Goal: Task Accomplishment & Management: Manage account settings

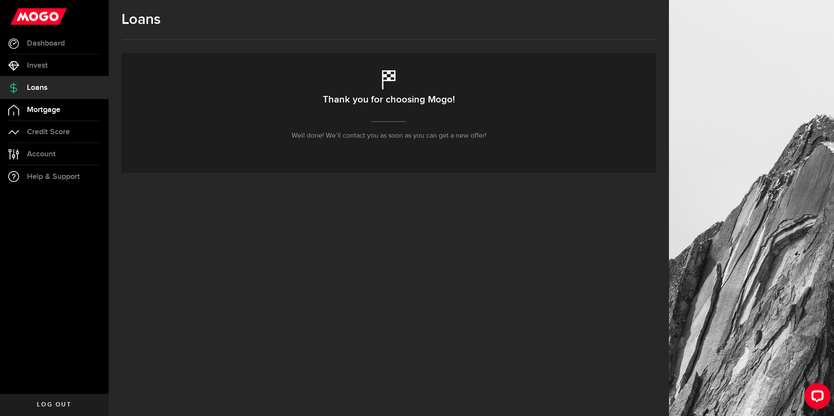
click at [55, 103] on link "Mortgage" at bounding box center [54, 110] width 109 height 22
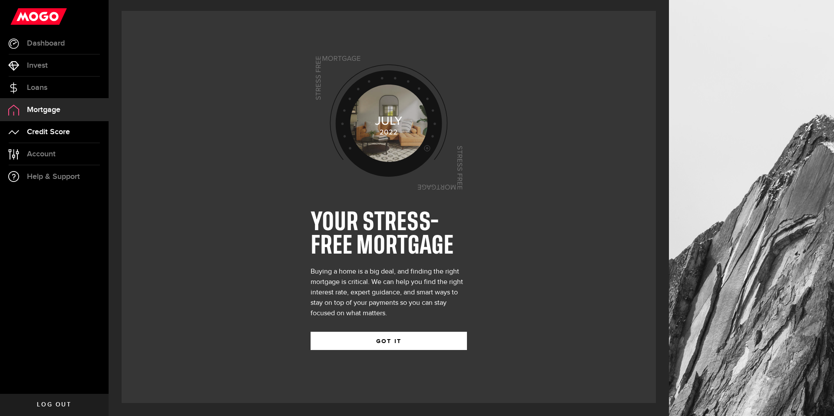
click at [67, 126] on link "Credit Score" at bounding box center [54, 132] width 109 height 22
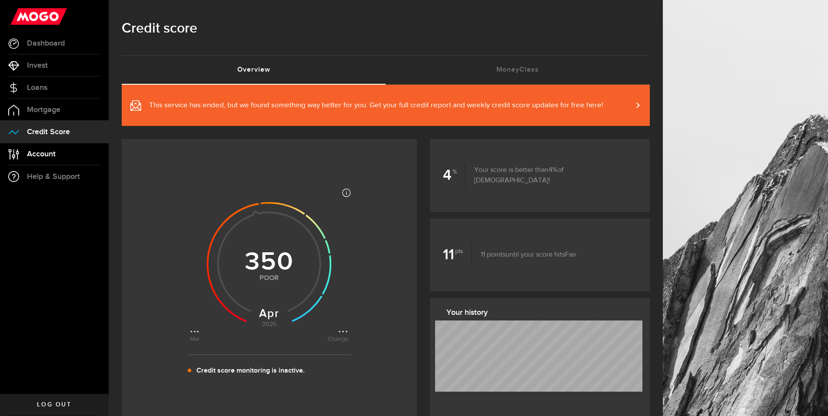
click at [74, 152] on link "Account Compte" at bounding box center [54, 154] width 109 height 22
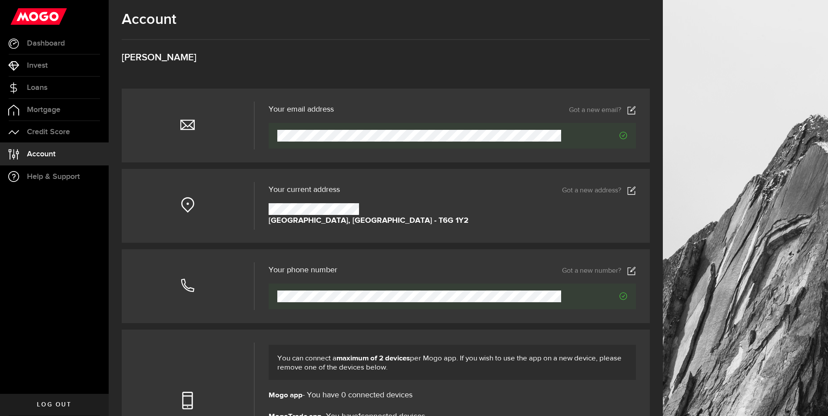
click at [636, 187] on icon at bounding box center [631, 190] width 9 height 9
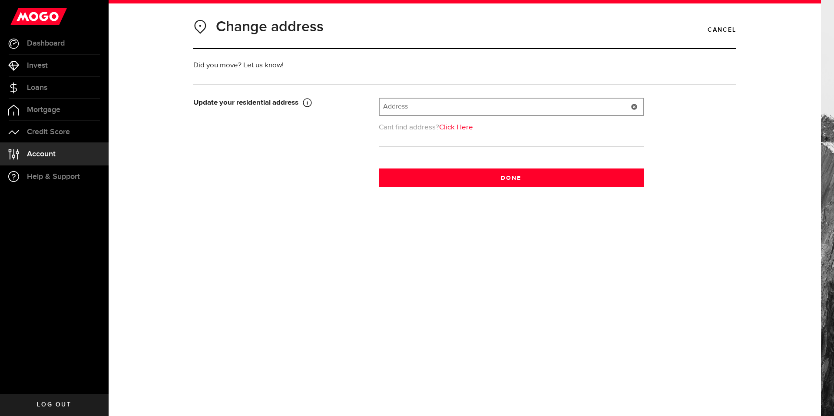
click at [423, 110] on input "text" at bounding box center [511, 107] width 263 height 17
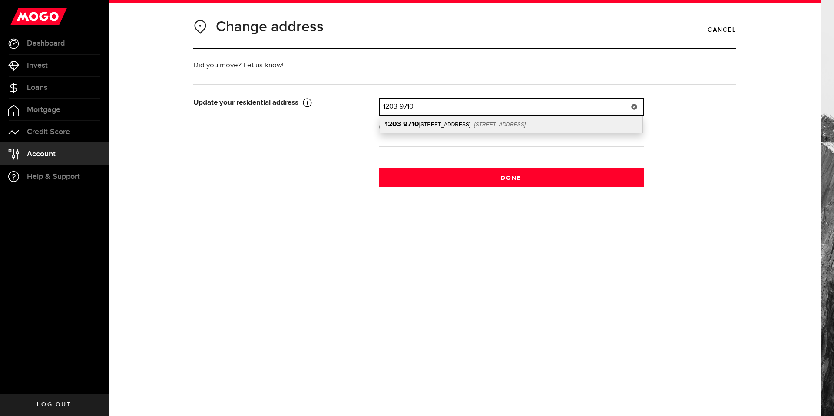
click at [475, 126] on span "[STREET_ADDRESS]" at bounding box center [500, 125] width 52 height 6
type input "1203-[STREET_ADDRESS]"
type input "9710"
type input "[STREET_ADDRESS]"
type input "[GEOGRAPHIC_DATA]"
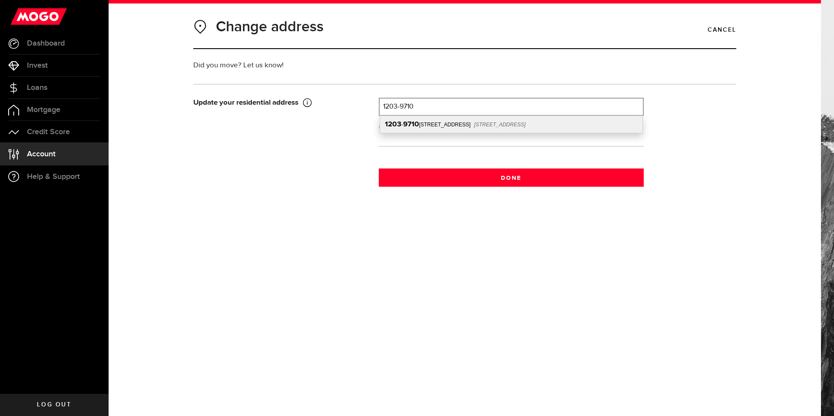
type input "1203"
select select "AB"
type input "T5K 1A4"
type input "[GEOGRAPHIC_DATA]"
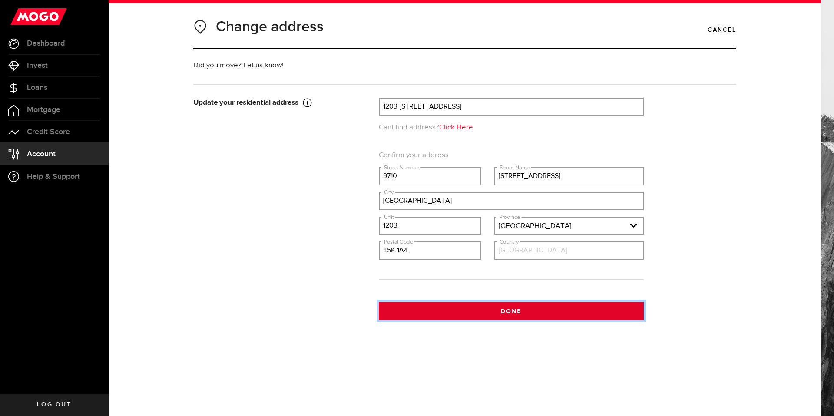
click at [472, 318] on button "Done" at bounding box center [511, 311] width 265 height 18
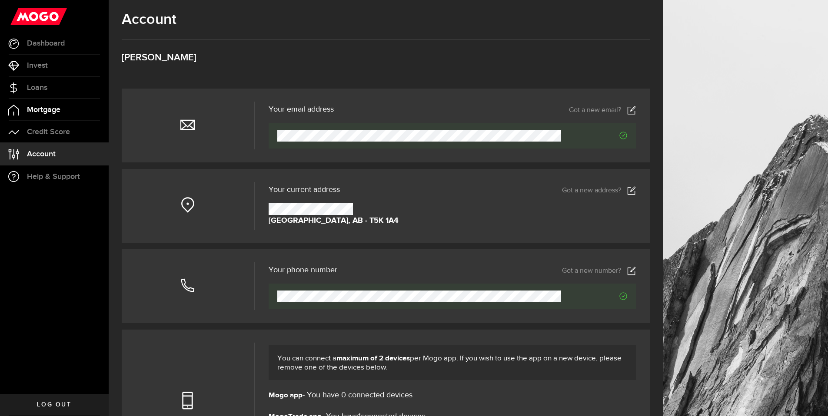
click at [75, 114] on link "Mortgage" at bounding box center [54, 110] width 109 height 22
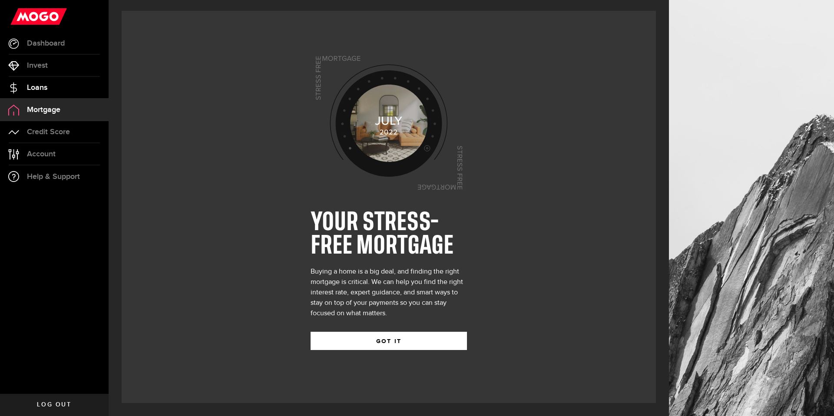
click at [28, 84] on span "Loans" at bounding box center [37, 88] width 20 height 8
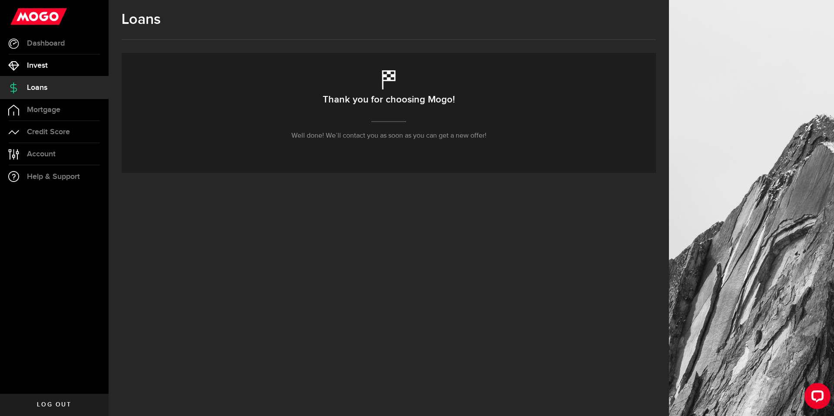
click at [53, 68] on link "Invest" at bounding box center [54, 66] width 109 height 22
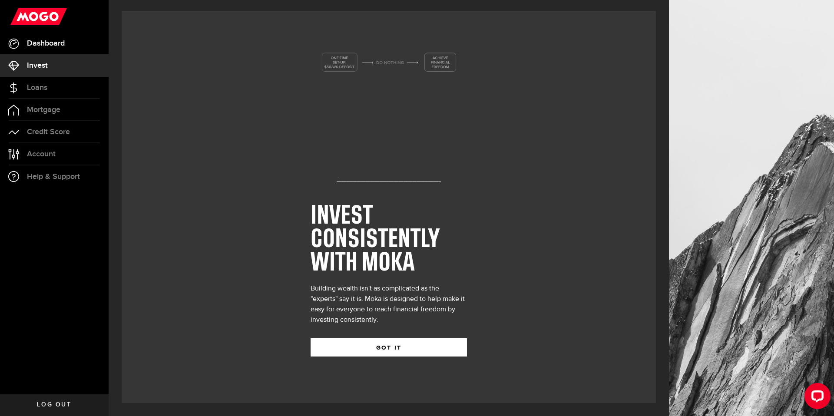
click at [75, 45] on link "Dashboard" at bounding box center [54, 44] width 109 height 22
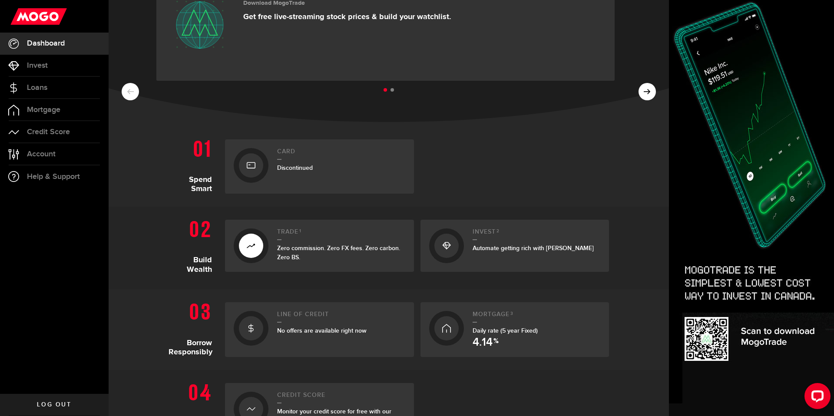
scroll to position [125, 0]
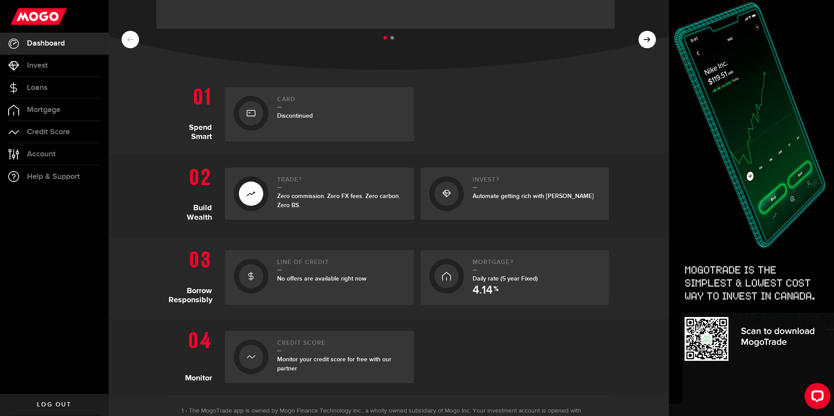
drag, startPoint x: 521, startPoint y: 314, endPoint x: 515, endPoint y: 308, distance: 8.0
click at [521, 313] on section "Borrow Responsibly Line of credit No offers are available right now Mortgage 3 …" at bounding box center [389, 277] width 561 height 81
click at [514, 295] on div "Mortgage 3 Daily rate (5 year Fixed) 4.14 %" at bounding box center [537, 277] width 128 height 37
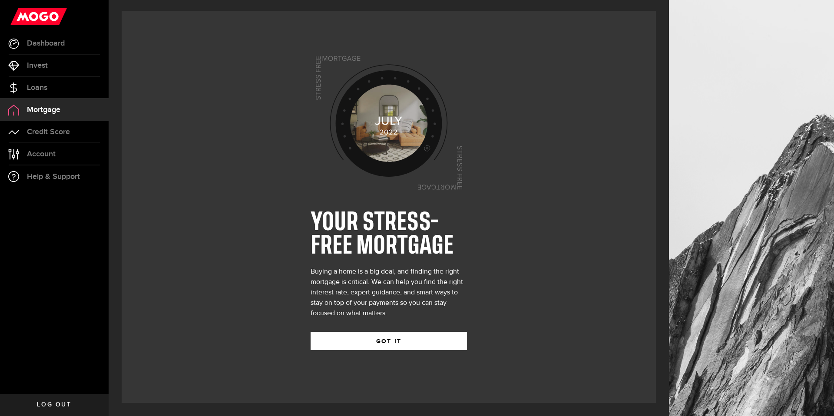
click at [506, 292] on div "YOUR STRESS-FREE MORTGAGE Buying a home is a big deal, and finding the right mo…" at bounding box center [389, 207] width 534 height 392
click at [425, 344] on button "GOT IT" at bounding box center [389, 341] width 156 height 18
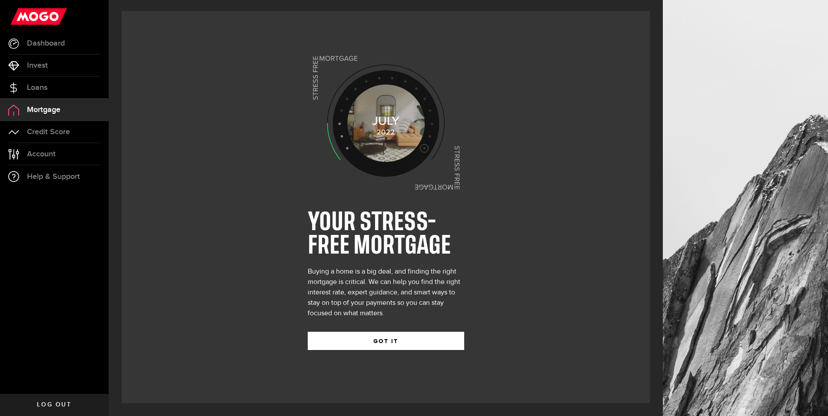
select select "3knYdhfXw4iYoq2m0WGQES"
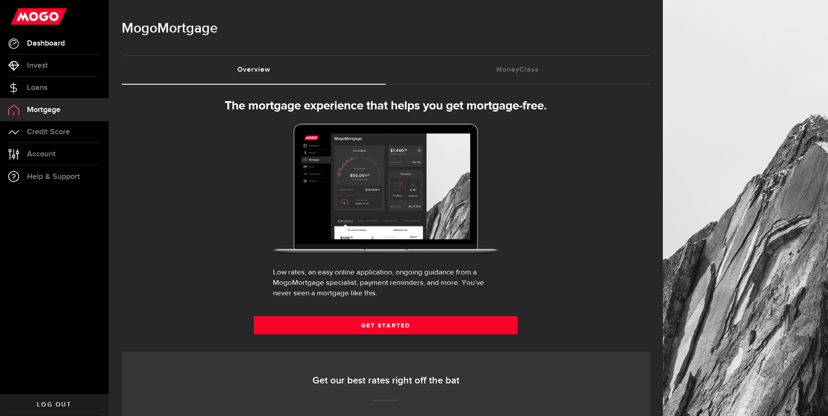
click at [44, 43] on span "Dashboard" at bounding box center [46, 44] width 38 height 8
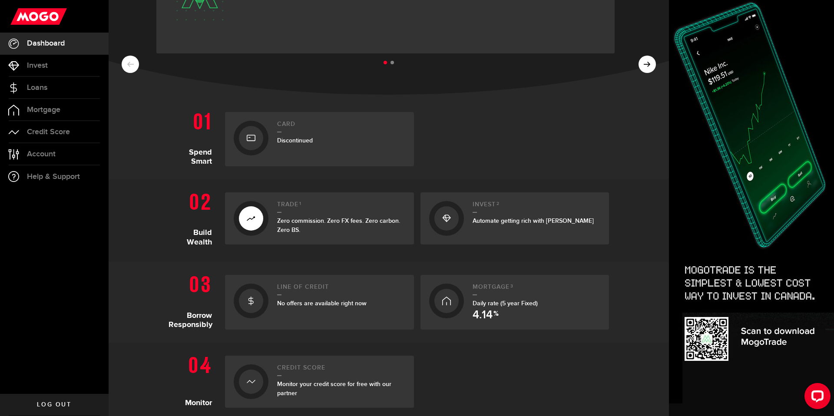
scroll to position [58, 0]
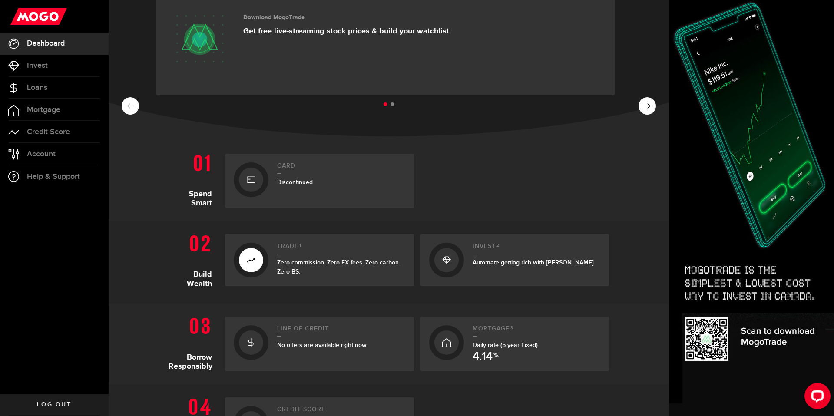
click at [580, 158] on div at bounding box center [515, 181] width 189 height 54
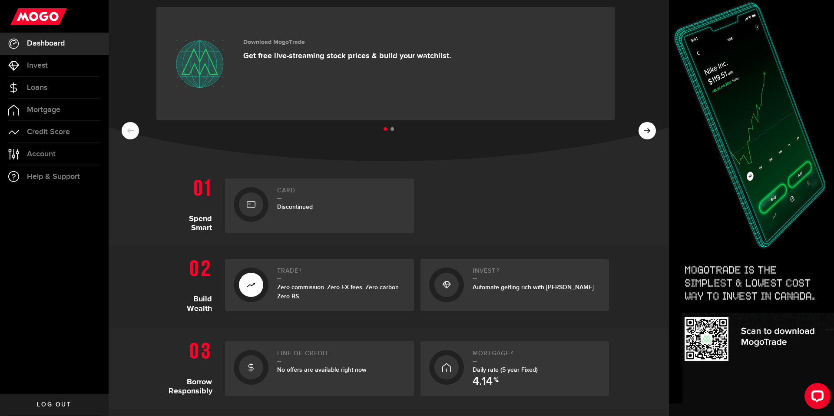
scroll to position [0, 0]
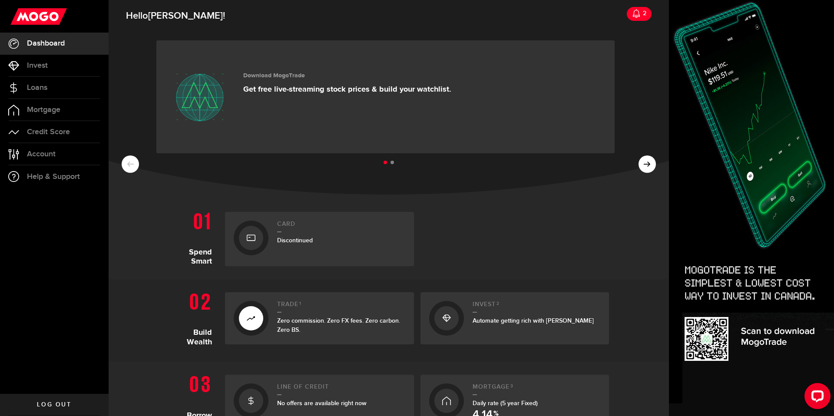
click at [391, 163] on li at bounding box center [392, 162] width 3 height 3
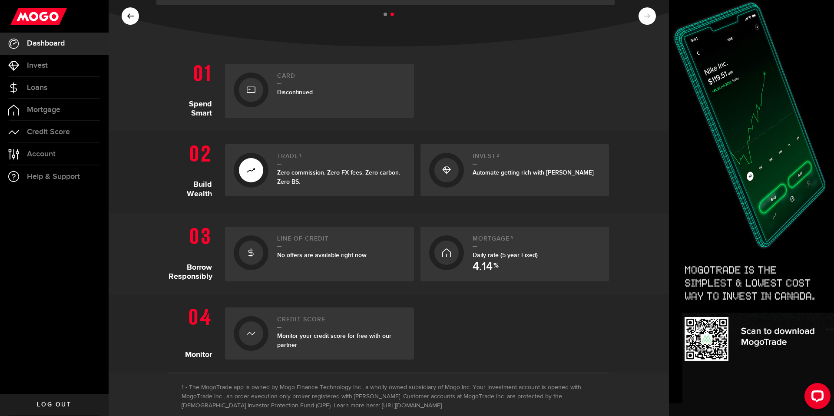
scroll to position [223, 0]
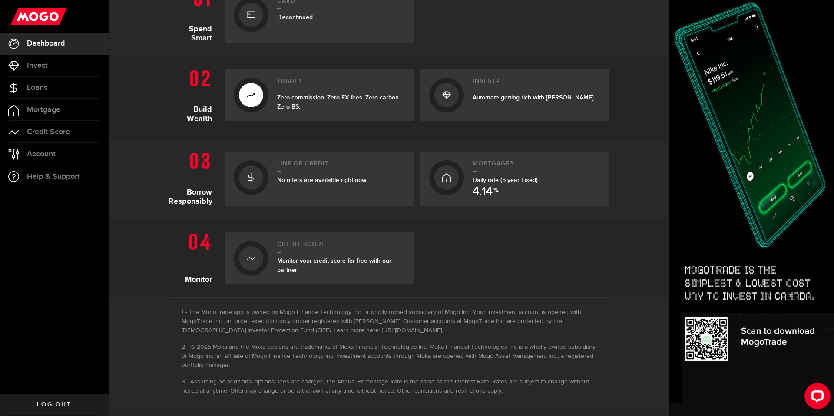
click at [508, 222] on section "Monitor Credit Score Monitor your credit score for free with our partner" at bounding box center [389, 258] width 561 height 78
click at [495, 235] on div at bounding box center [515, 258] width 189 height 52
